Goal: Task Accomplishment & Management: Use online tool/utility

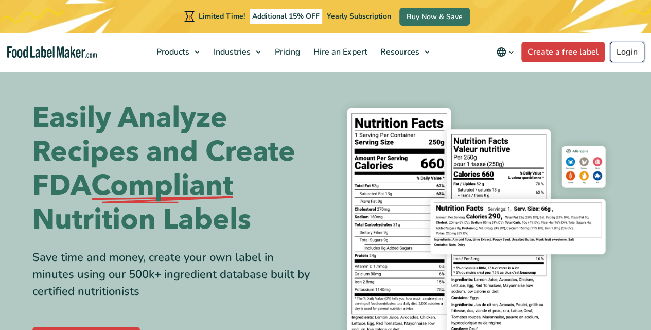
drag, startPoint x: 0, startPoint y: 0, endPoint x: 628, endPoint y: 58, distance: 630.7
click at [628, 58] on link "Login" at bounding box center [627, 52] width 34 height 21
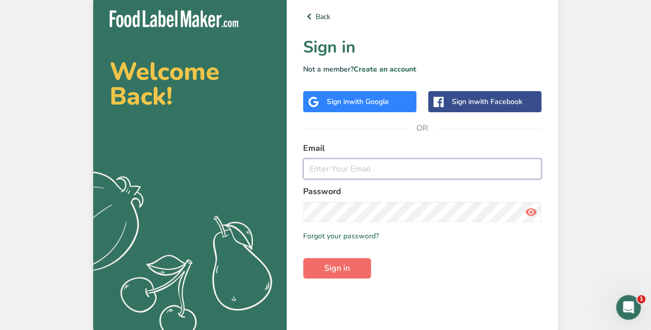
type input "[EMAIL_ADDRESS][DOMAIN_NAME]"
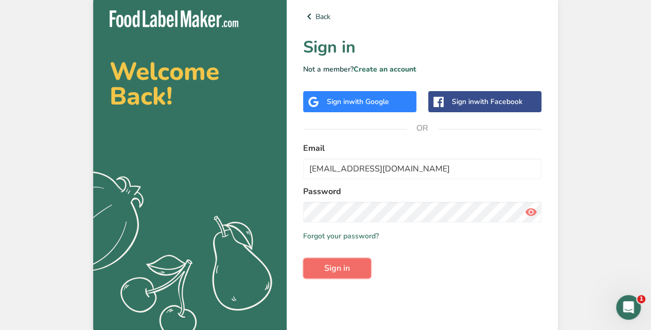
click at [352, 271] on button "Sign in" at bounding box center [337, 268] width 68 height 21
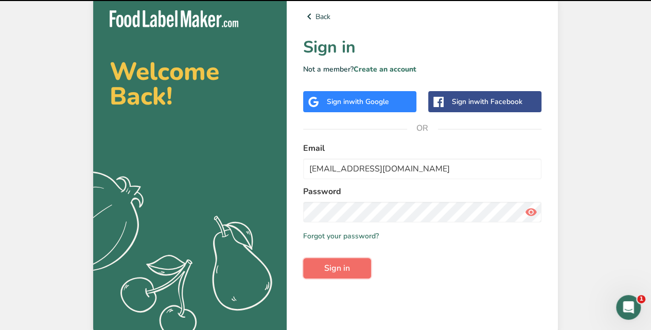
click at [348, 272] on span "Sign in" at bounding box center [337, 268] width 26 height 12
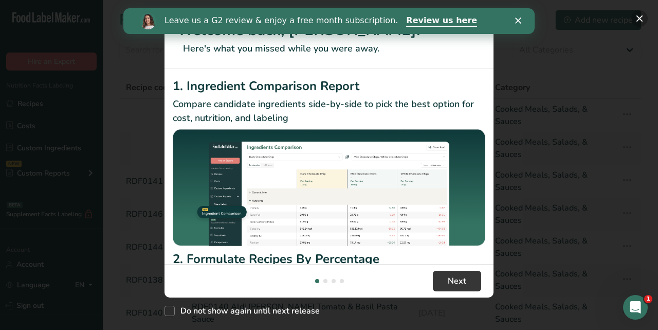
click at [642, 18] on button "New Features" at bounding box center [640, 18] width 16 height 16
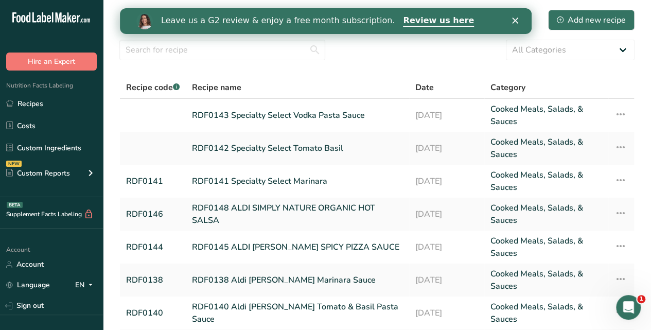
click at [515, 21] on polygon "Close" at bounding box center [514, 20] width 6 height 6
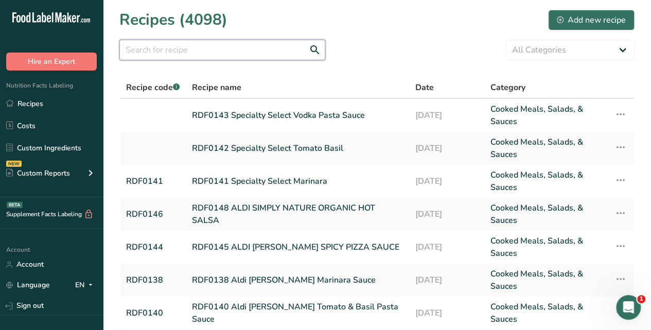
click at [206, 49] on input "text" at bounding box center [222, 50] width 206 height 21
type input "rdf0146"
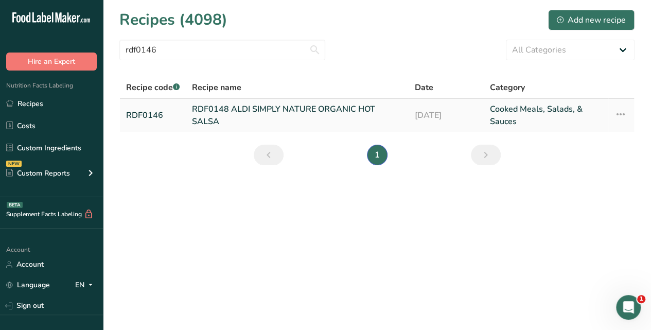
click at [218, 108] on link "RDF0148 ALDI SIMPLY NATURE ORGANIC HOT SALSA" at bounding box center [297, 115] width 210 height 25
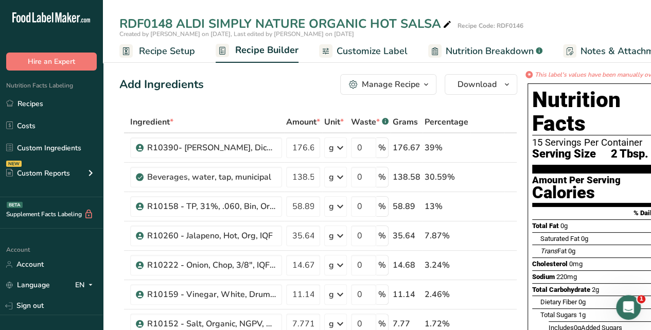
click at [497, 47] on span "Nutrition Breakdown" at bounding box center [489, 51] width 88 height 14
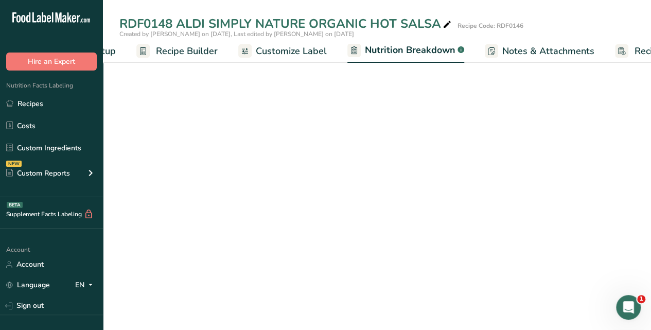
select select "Calories"
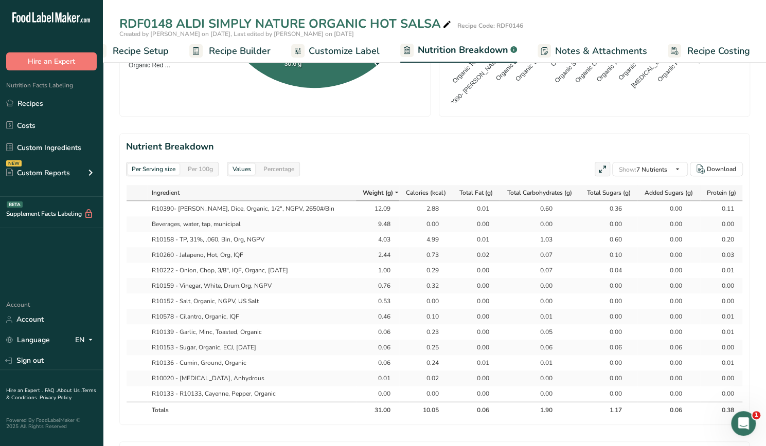
scroll to position [411, 0]
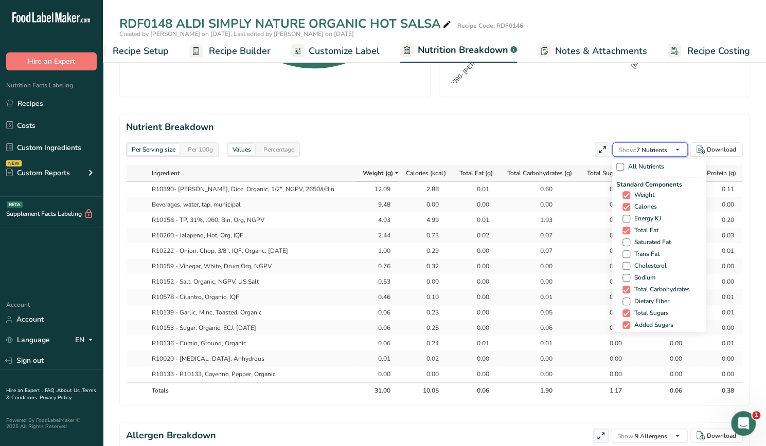
click at [650, 147] on icon "button" at bounding box center [677, 150] width 8 height 13
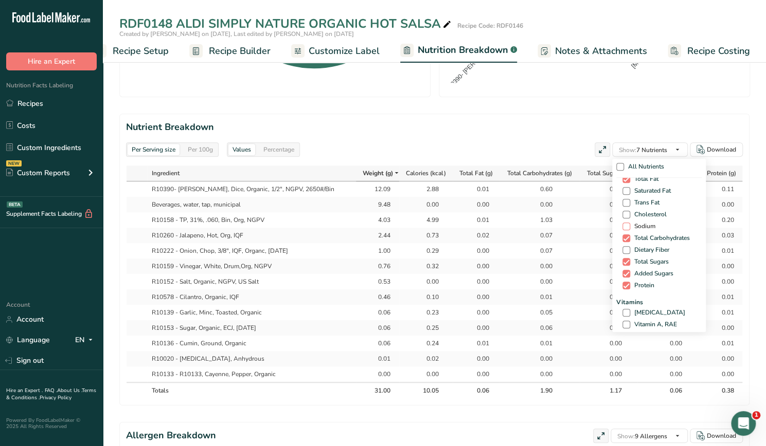
click at [626, 225] on span at bounding box center [626, 227] width 8 height 8
click at [626, 225] on input "Sodium" at bounding box center [625, 226] width 7 height 7
checkbox input "true"
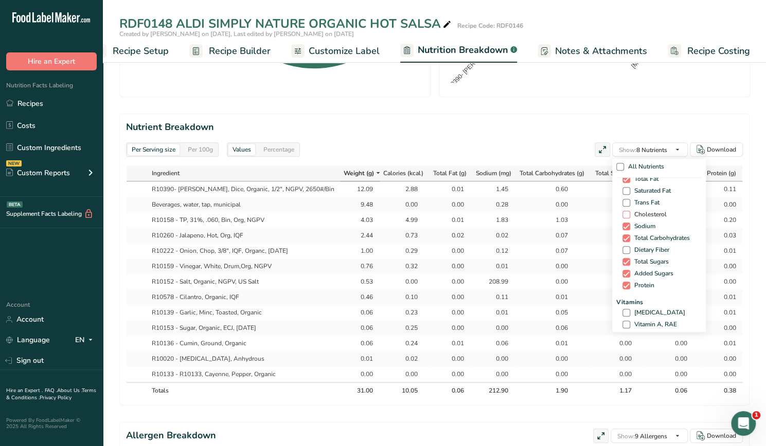
click at [625, 212] on span at bounding box center [626, 215] width 8 height 8
click at [625, 212] on input "Cholesterol" at bounding box center [625, 214] width 7 height 7
checkbox input "true"
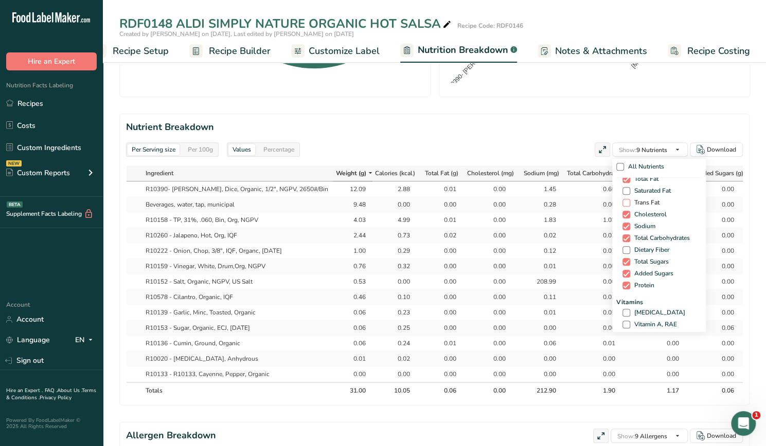
click at [624, 200] on span at bounding box center [626, 203] width 8 height 8
click at [624, 200] on input "Trans Fat" at bounding box center [625, 203] width 7 height 7
checkbox input "true"
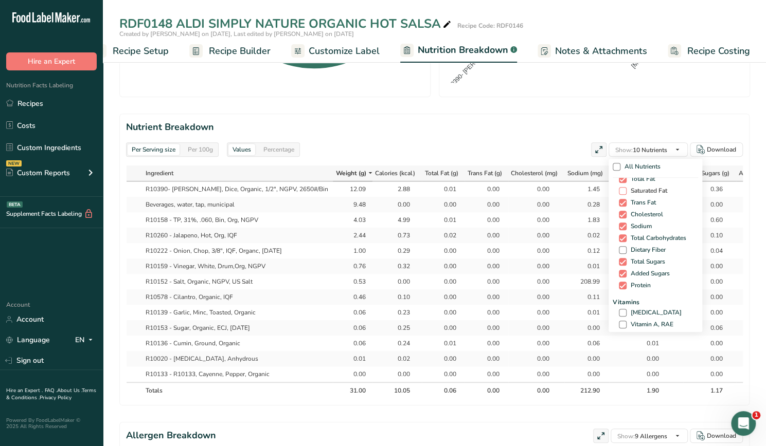
click at [622, 188] on span at bounding box center [623, 191] width 8 height 8
click at [622, 188] on input "Saturated Fat" at bounding box center [622, 191] width 7 height 7
checkbox input "true"
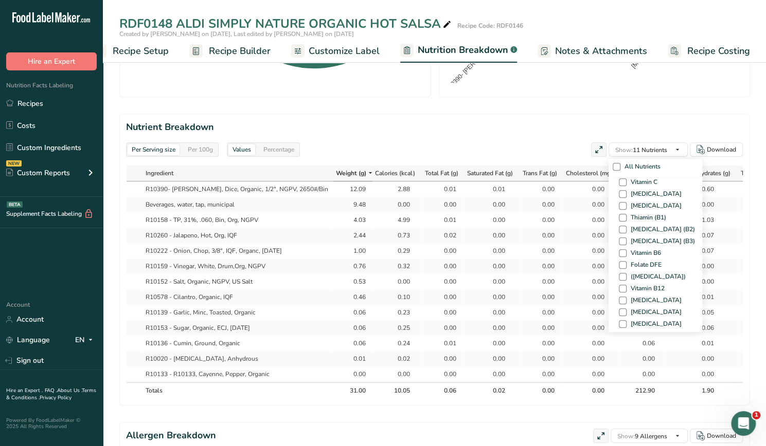
scroll to position [154, 0]
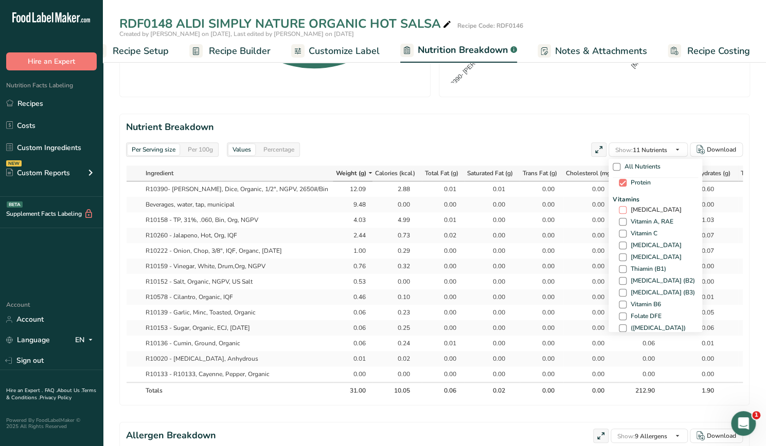
click at [620, 206] on span at bounding box center [623, 210] width 8 height 8
click at [620, 207] on input "[MEDICAL_DATA]" at bounding box center [622, 210] width 7 height 7
checkbox input "true"
click at [626, 256] on span "[MEDICAL_DATA]" at bounding box center [653, 258] width 55 height 8
click at [625, 256] on input "[MEDICAL_DATA]" at bounding box center [622, 257] width 7 height 7
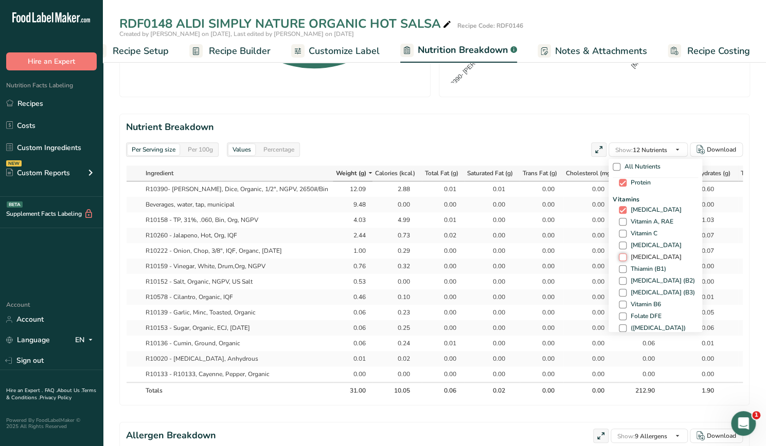
checkbox input "true"
click at [622, 219] on span at bounding box center [623, 221] width 8 height 8
click at [622, 219] on input "Calcium" at bounding box center [622, 221] width 7 height 7
checkbox input "true"
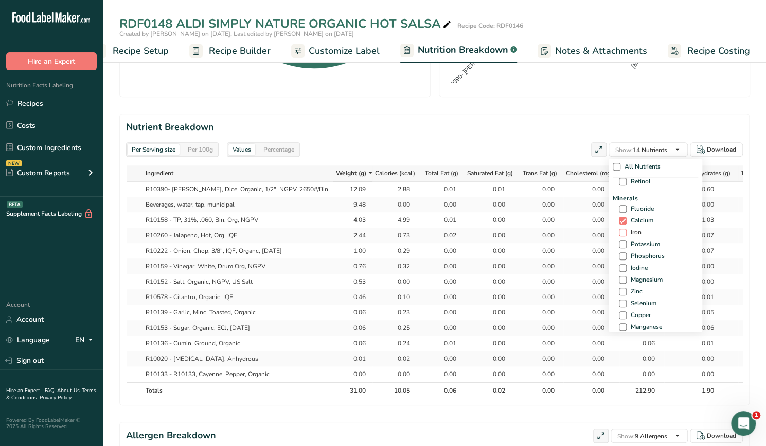
click at [623, 231] on span at bounding box center [623, 233] width 8 height 8
click at [623, 231] on input "Iron" at bounding box center [622, 232] width 7 height 7
checkbox input "true"
click at [622, 242] on span at bounding box center [623, 245] width 8 height 8
click at [622, 242] on input "Potassium" at bounding box center [622, 244] width 7 height 7
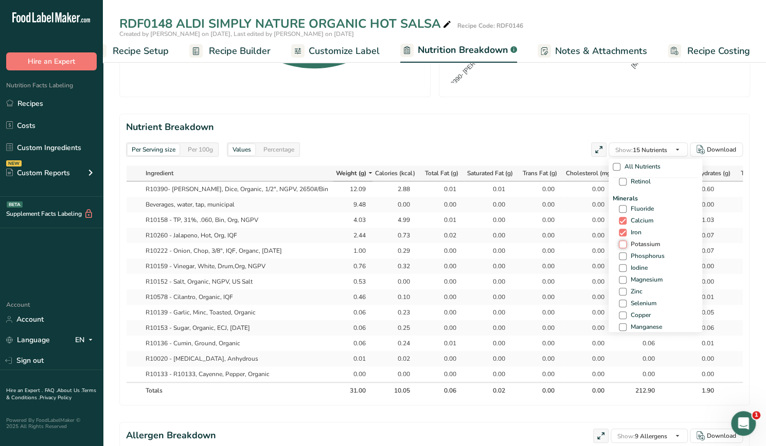
checkbox input "true"
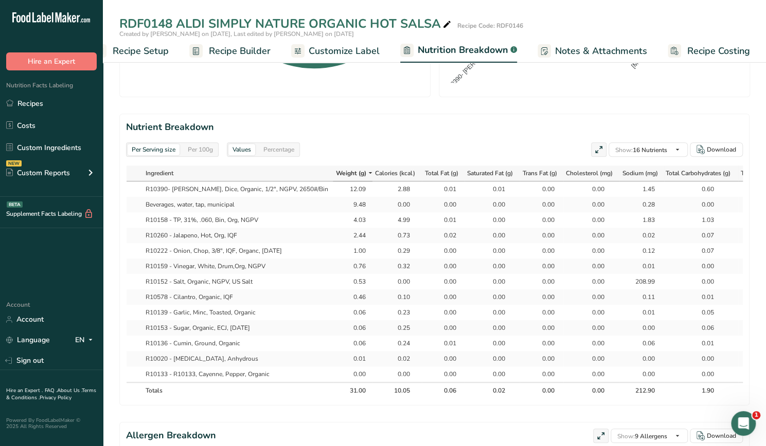
click at [525, 123] on h2 "Nutrient Breakdown" at bounding box center [434, 127] width 617 height 14
click at [646, 15] on div "RDF0148 ALDI SIMPLY NATURE ORGANIC HOT SALSA Recipe Code: RDF0146" at bounding box center [434, 23] width 663 height 19
